Goal: Task Accomplishment & Management: Use online tool/utility

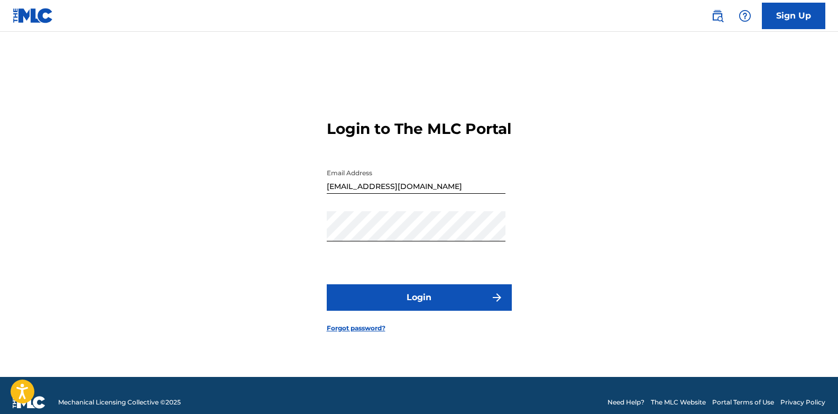
click at [421, 307] on button "Login" at bounding box center [419, 297] width 185 height 26
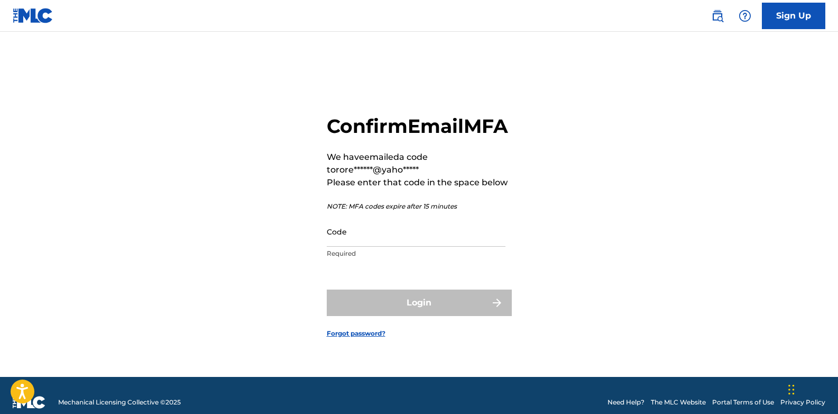
click at [345, 247] on input "Code" at bounding box center [416, 231] width 179 height 30
paste input "218275"
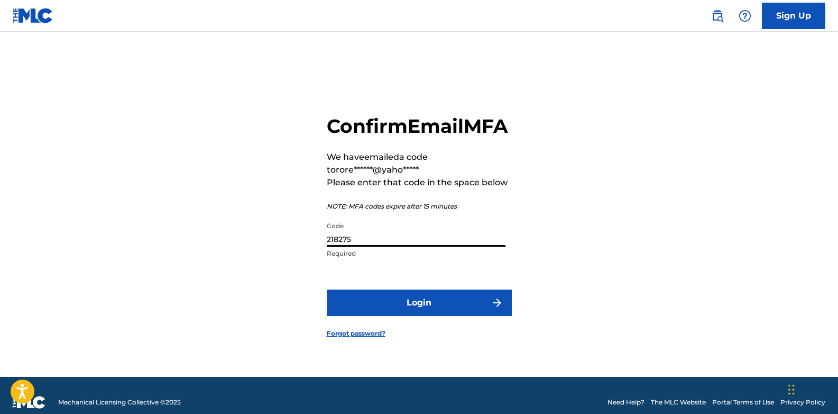
type input "218275"
click at [426, 316] on button "Login" at bounding box center [419, 302] width 185 height 26
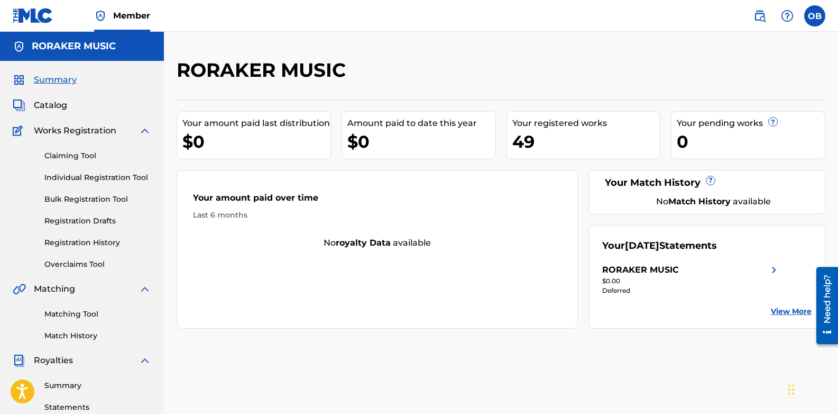
click at [54, 105] on span "Catalog" at bounding box center [50, 105] width 33 height 13
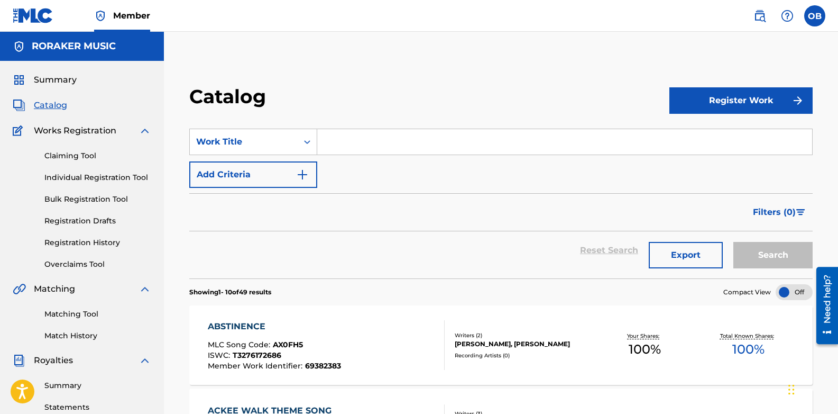
click at [332, 144] on input "Search Form" at bounding box center [564, 141] width 495 height 25
type input "mix emotions"
click at [771, 252] on button "Search" at bounding box center [773, 255] width 79 height 26
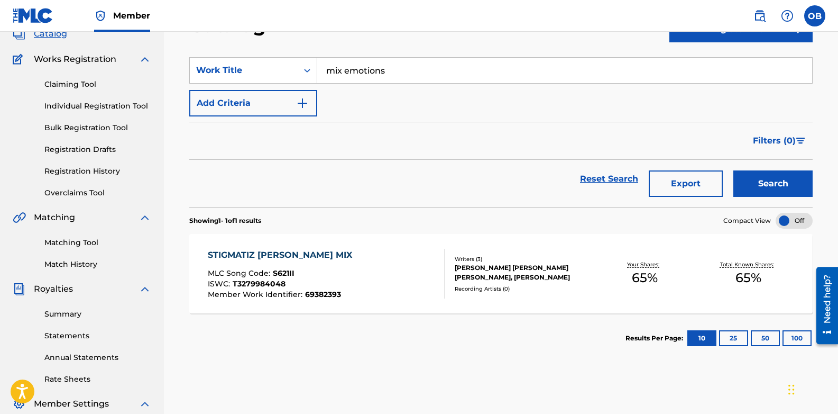
scroll to position [53, 0]
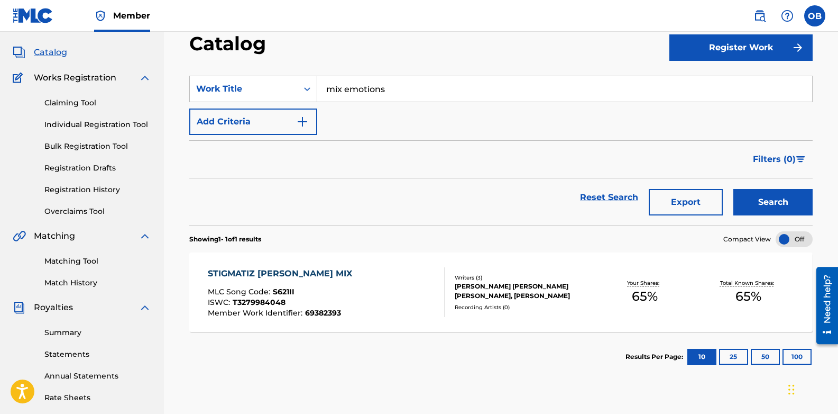
click at [62, 103] on link "Claiming Tool" at bounding box center [97, 102] width 107 height 11
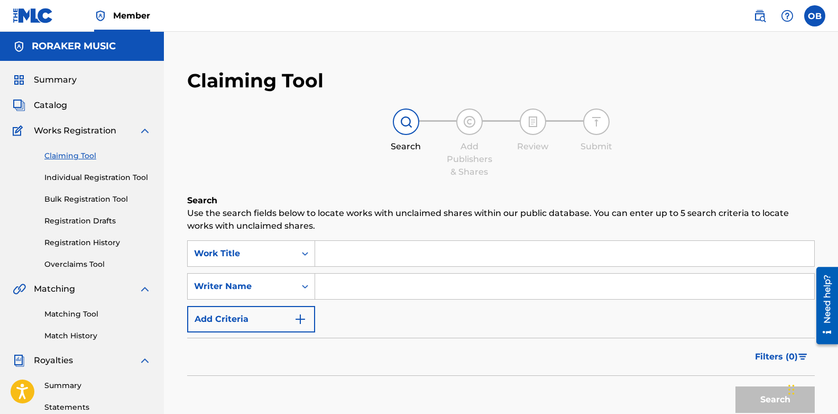
click at [346, 253] on input "Search Form" at bounding box center [564, 253] width 499 height 25
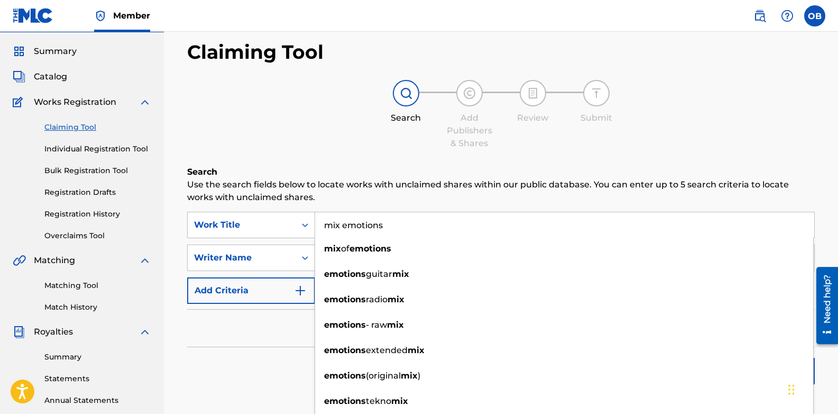
scroll to position [53, 0]
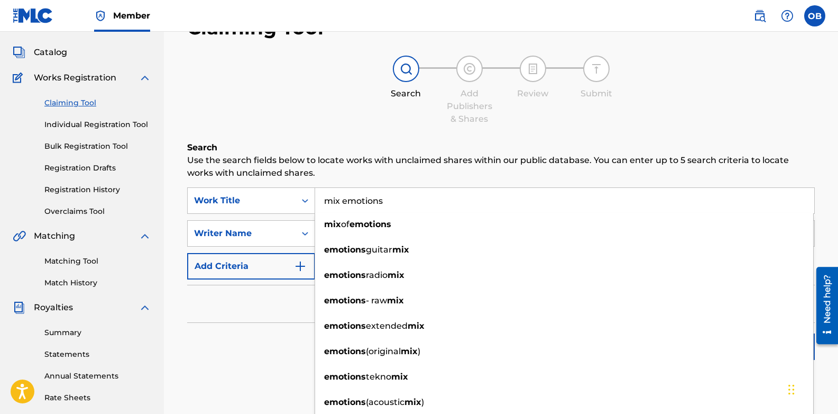
type input "mix emotions"
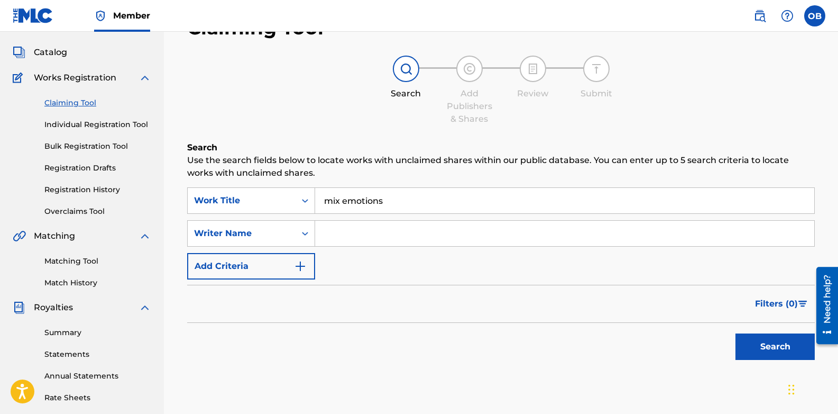
click at [407, 65] on img at bounding box center [406, 68] width 13 height 13
click at [769, 344] on button "Search" at bounding box center [775, 346] width 79 height 26
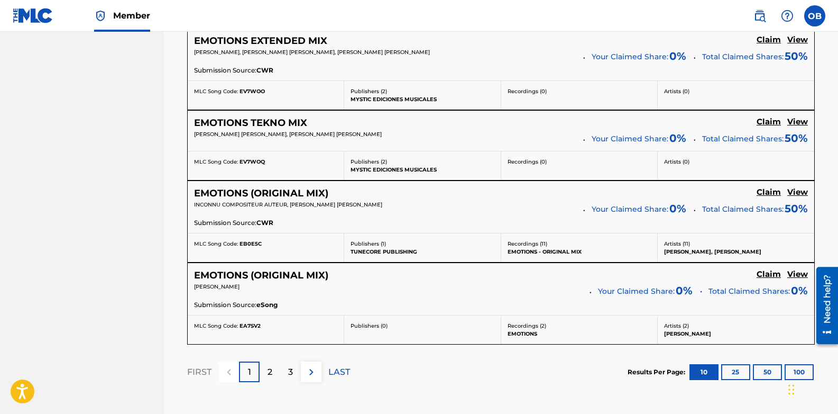
scroll to position [899, 0]
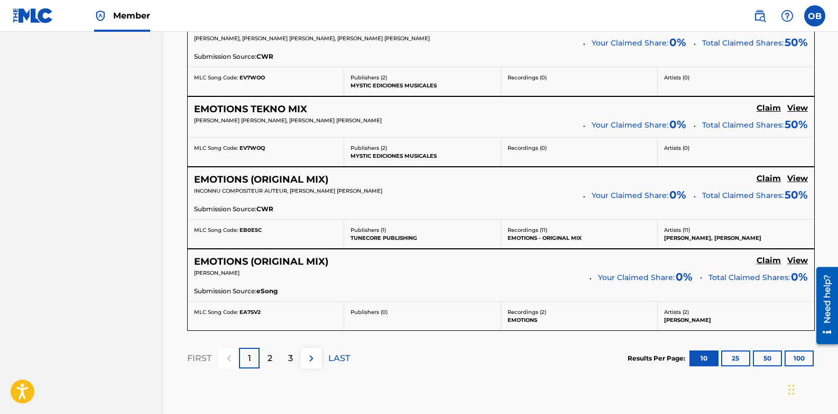
click at [270, 359] on p "2" at bounding box center [270, 358] width 5 height 13
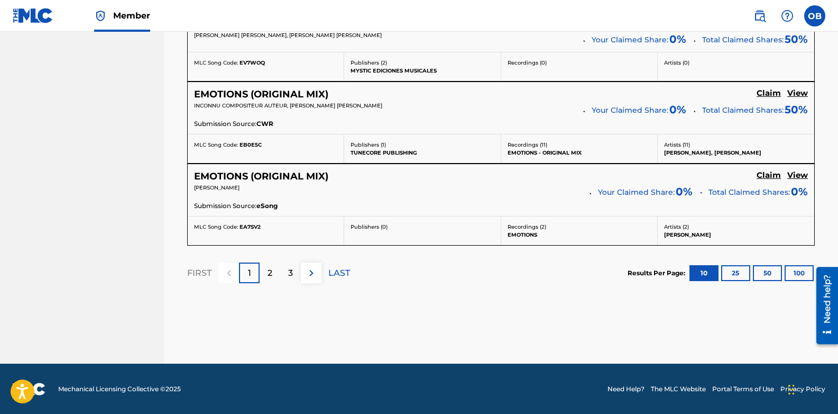
scroll to position [985, 0]
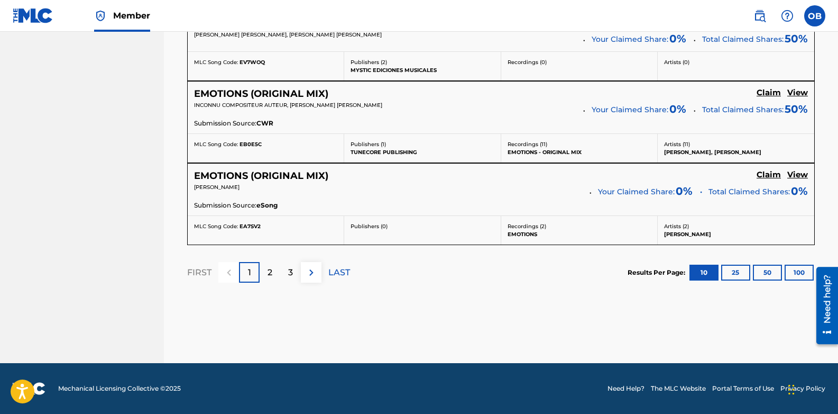
click at [270, 273] on p "2" at bounding box center [270, 272] width 5 height 13
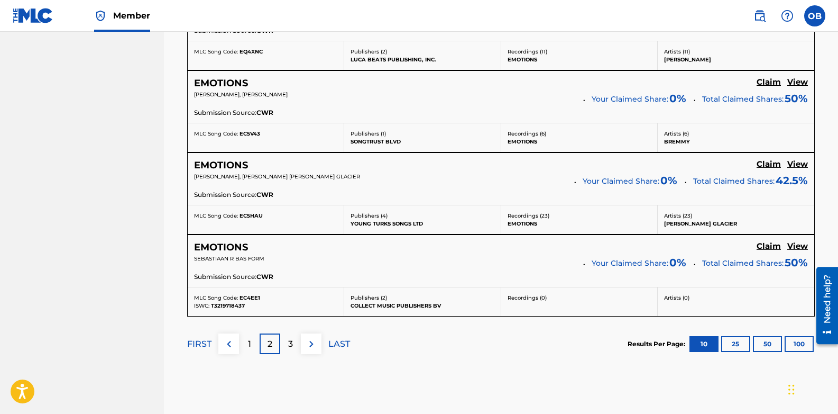
scroll to position [1008, 0]
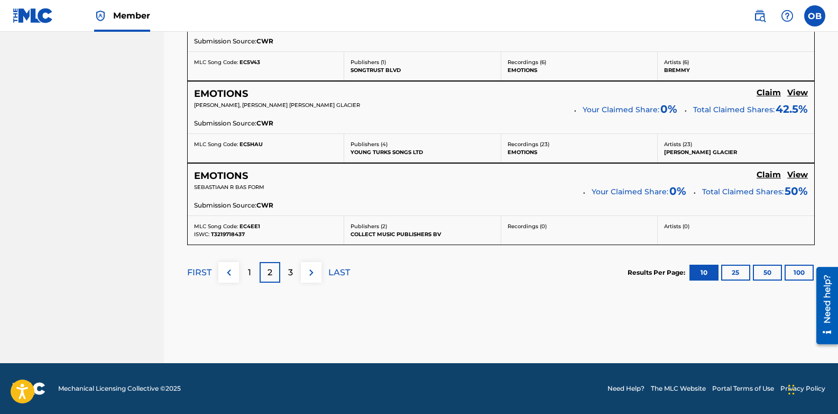
click at [287, 269] on div "3" at bounding box center [290, 272] width 21 height 21
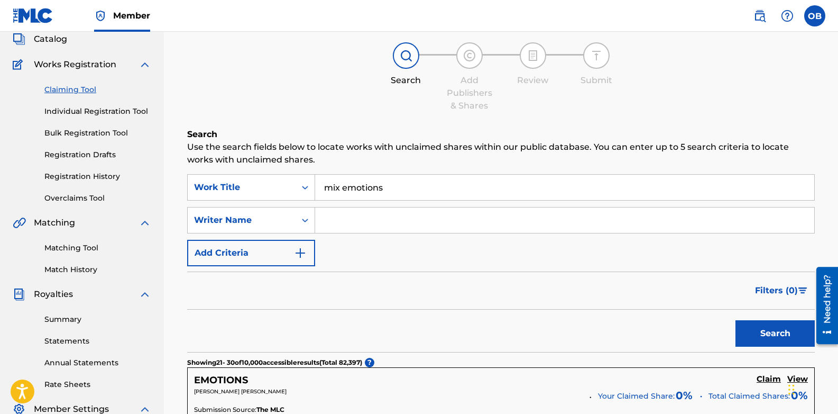
scroll to position [56, 0]
